Goal: Transaction & Acquisition: Download file/media

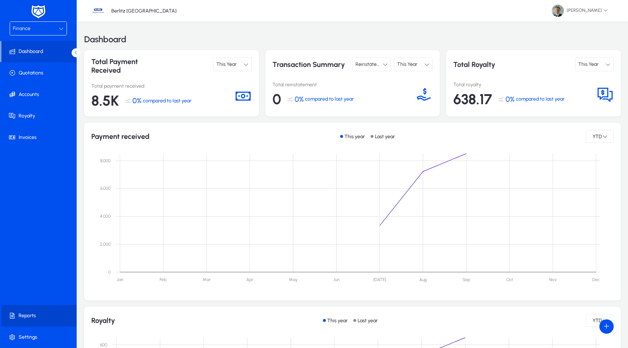
click at [29, 315] on span at bounding box center [39, 315] width 77 height 17
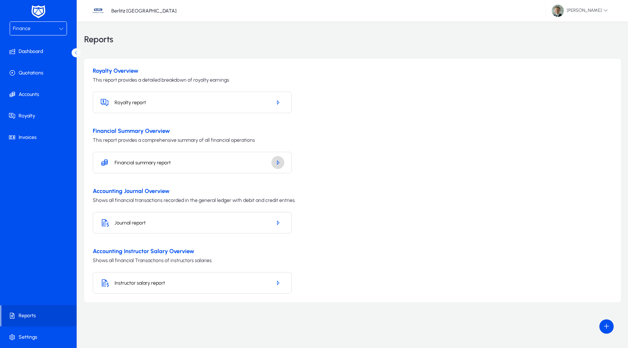
click at [274, 164] on span "button" at bounding box center [277, 162] width 13 height 17
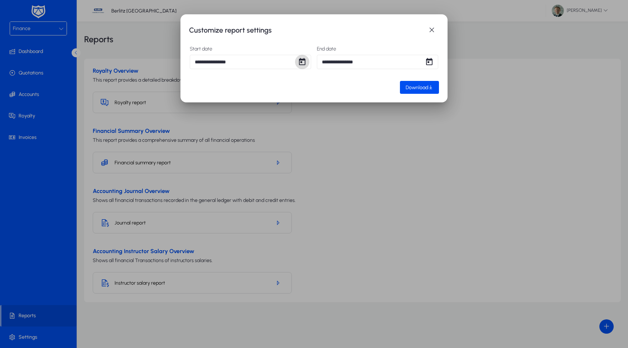
click at [299, 64] on span "Open calendar" at bounding box center [302, 62] width 14 height 14
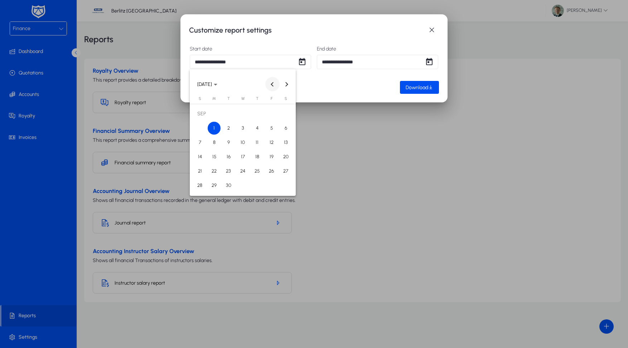
click at [270, 81] on span "Previous month" at bounding box center [272, 84] width 14 height 14
click at [273, 114] on span "1" at bounding box center [271, 113] width 13 height 13
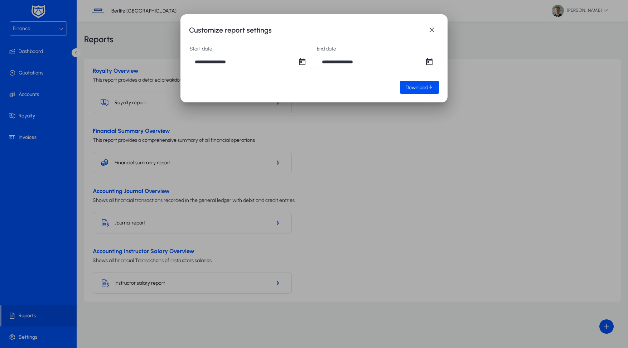
type input "**********"
click at [423, 89] on span "Download" at bounding box center [417, 87] width 23 height 6
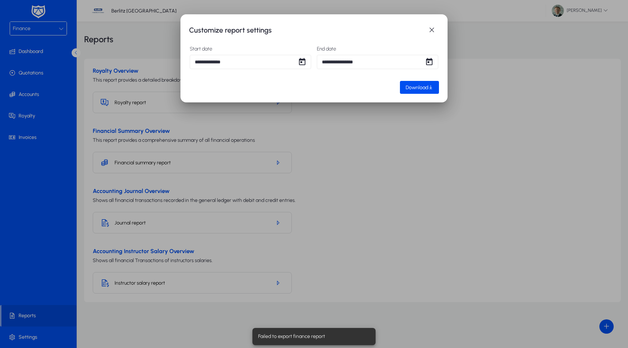
drag, startPoint x: 391, startPoint y: 192, endPoint x: 378, endPoint y: 189, distance: 13.1
click at [391, 192] on div at bounding box center [314, 174] width 628 height 348
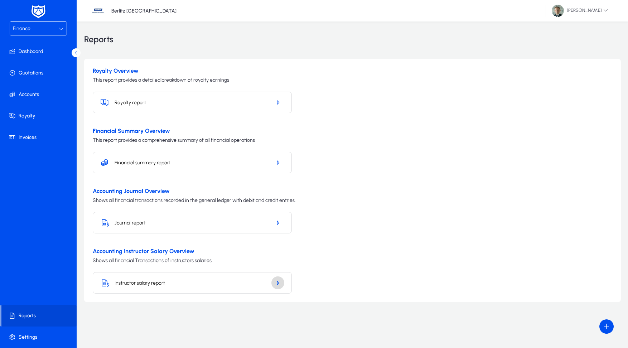
click at [278, 282] on icon "button" at bounding box center [278, 283] width 6 height 6
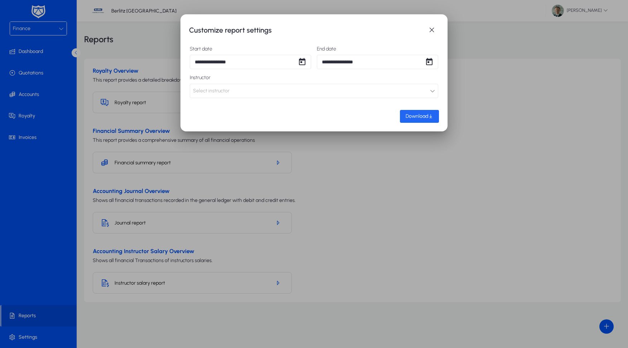
click at [414, 117] on span "Download" at bounding box center [417, 116] width 23 height 6
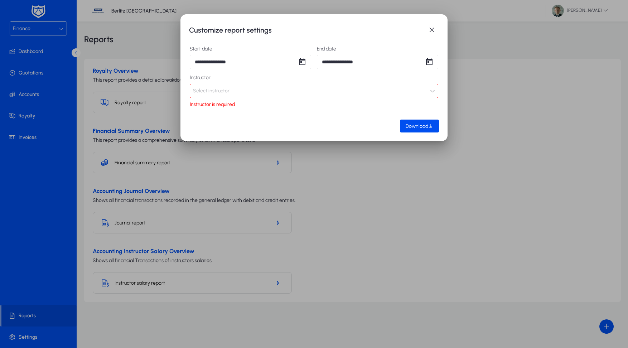
click at [425, 96] on button "Select instructor" at bounding box center [314, 91] width 248 height 14
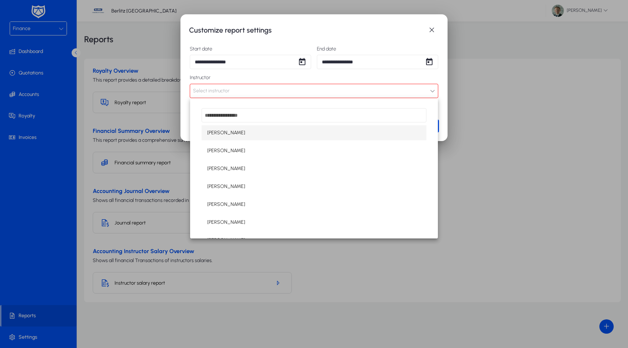
click at [291, 130] on mat-option "[PERSON_NAME]" at bounding box center [314, 132] width 225 height 15
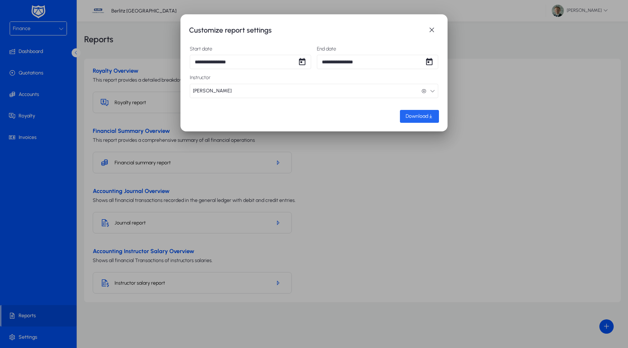
click at [429, 113] on div "Download" at bounding box center [420, 116] width 28 height 6
click at [433, 29] on span "button" at bounding box center [432, 30] width 14 height 14
